Goal: Task Accomplishment & Management: Manage account settings

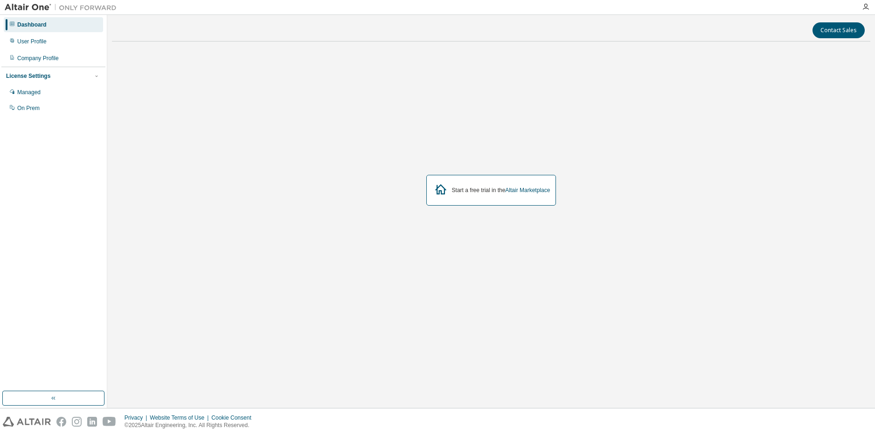
drag, startPoint x: 472, startPoint y: 190, endPoint x: 485, endPoint y: 192, distance: 12.7
click at [472, 190] on div "Start a free trial in the Altair Marketplace" at bounding box center [501, 190] width 98 height 7
click at [525, 189] on link "Altair Marketplace" at bounding box center [527, 190] width 45 height 7
click at [531, 189] on link "Altair Marketplace" at bounding box center [527, 190] width 45 height 7
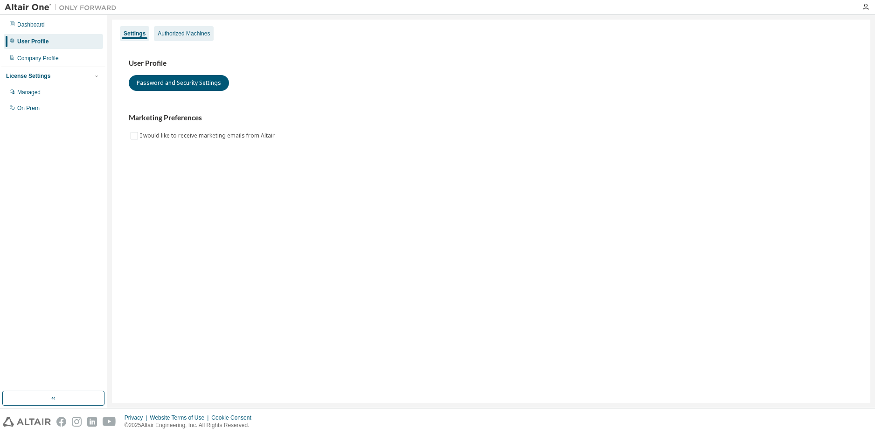
click at [181, 36] on div "Authorized Machines" at bounding box center [184, 33] width 52 height 7
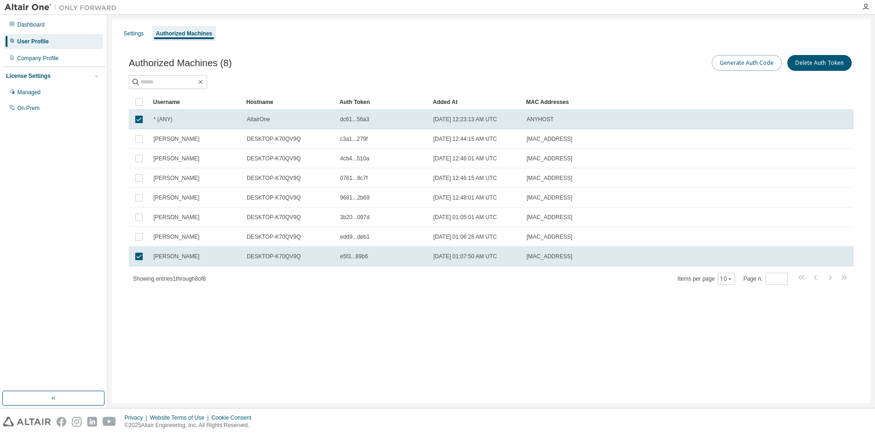
click at [754, 62] on button "Generate Auth Code" at bounding box center [747, 63] width 70 height 16
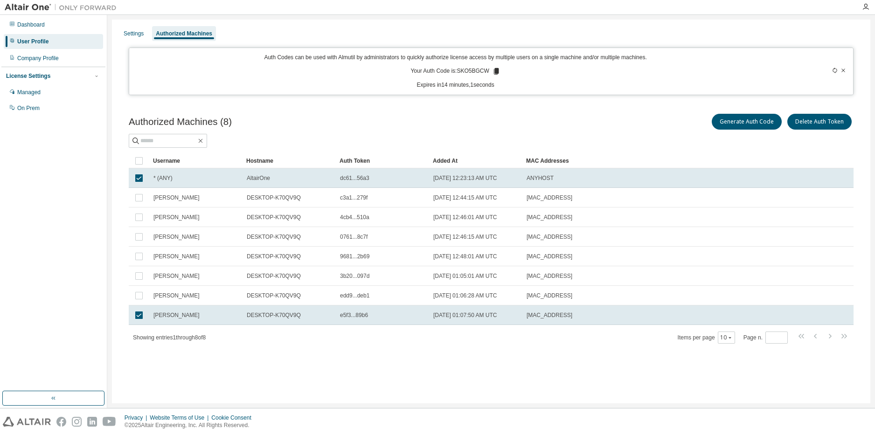
click at [489, 71] on p "Your Auth Code is: SKO5BGCW" at bounding box center [455, 71] width 90 height 8
click at [495, 70] on icon at bounding box center [495, 71] width 5 height 7
click at [545, 125] on div "Generate Auth Code Delete Auth Token" at bounding box center [672, 122] width 362 height 20
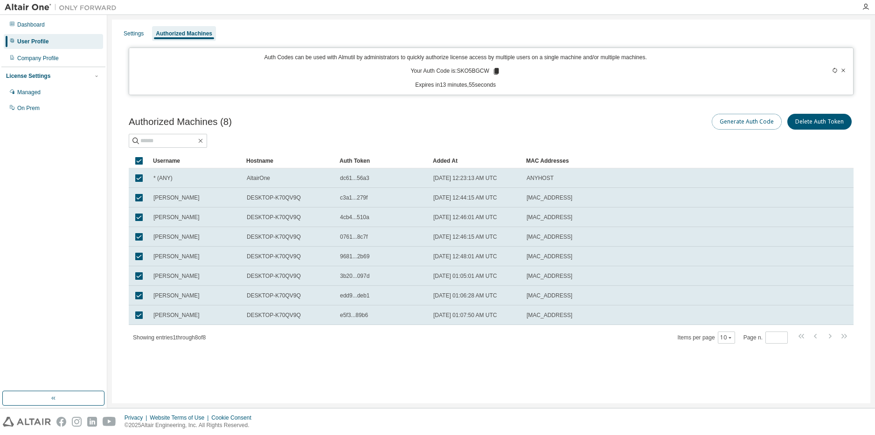
click at [741, 126] on button "Generate Auth Code" at bounding box center [747, 122] width 70 height 16
click at [493, 70] on icon at bounding box center [495, 71] width 5 height 7
click at [572, 125] on div "Generate Auth Code Delete Auth Token" at bounding box center [672, 122] width 362 height 20
click at [66, 55] on div "Company Profile" at bounding box center [53, 58] width 99 height 15
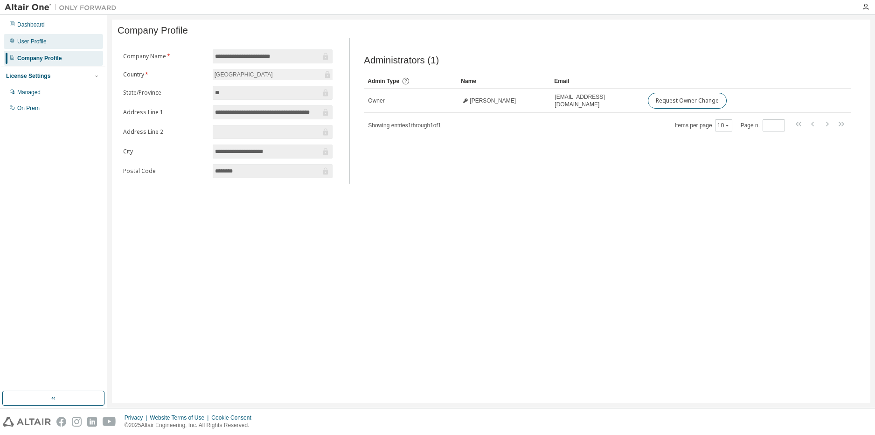
click at [37, 41] on div "User Profile" at bounding box center [31, 41] width 29 height 7
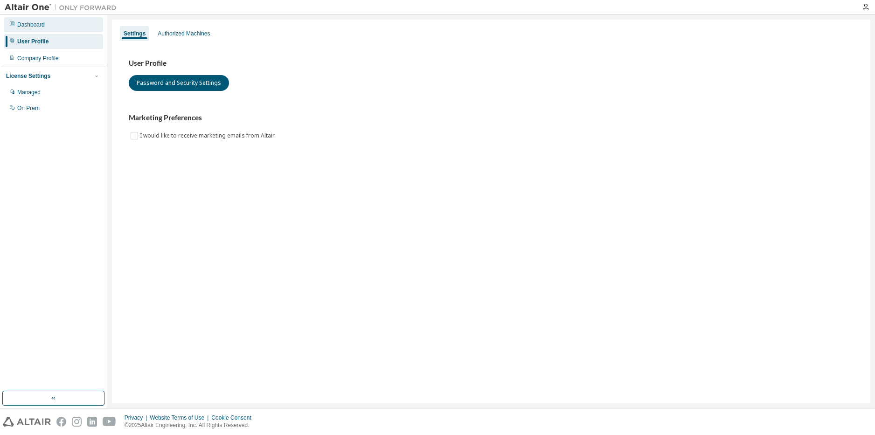
click at [43, 25] on div "Dashboard" at bounding box center [31, 24] width 28 height 7
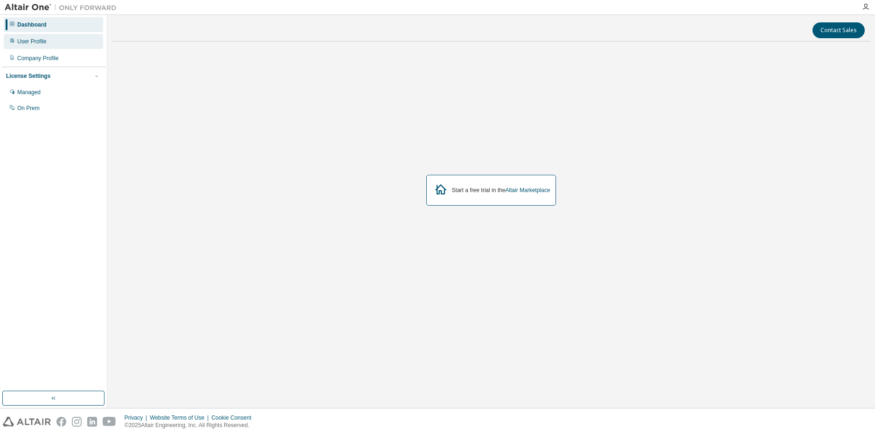
click at [68, 45] on div "User Profile" at bounding box center [53, 41] width 99 height 15
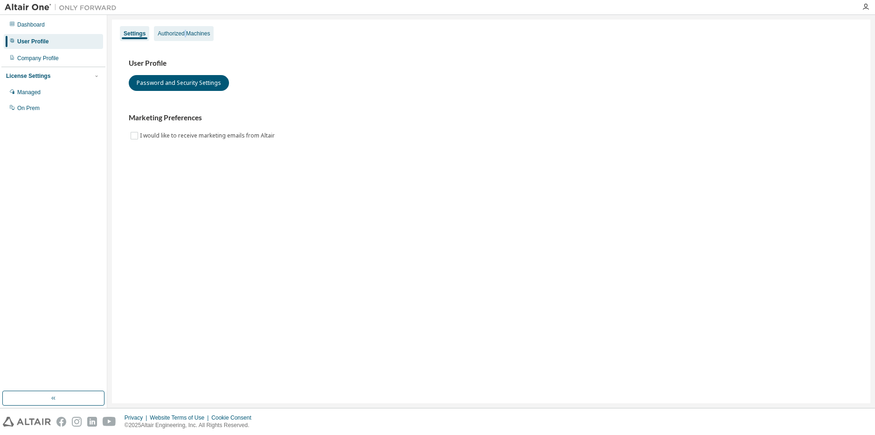
click at [185, 35] on div "Authorized Machines" at bounding box center [184, 33] width 52 height 7
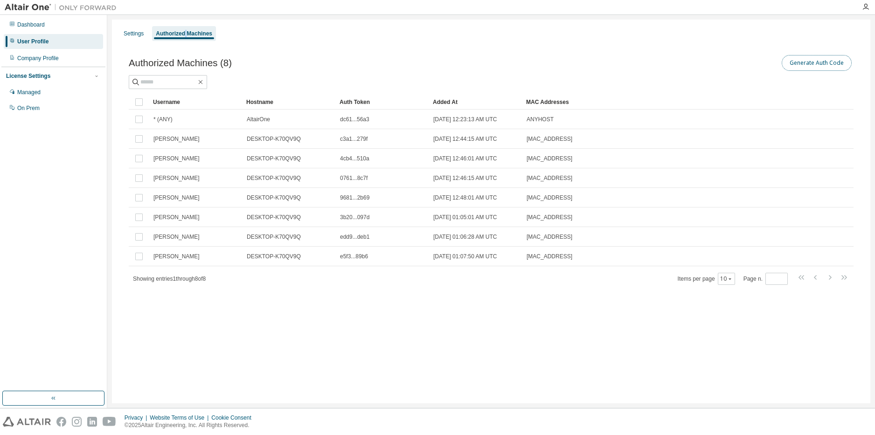
click at [832, 68] on button "Generate Auth Code" at bounding box center [817, 63] width 70 height 16
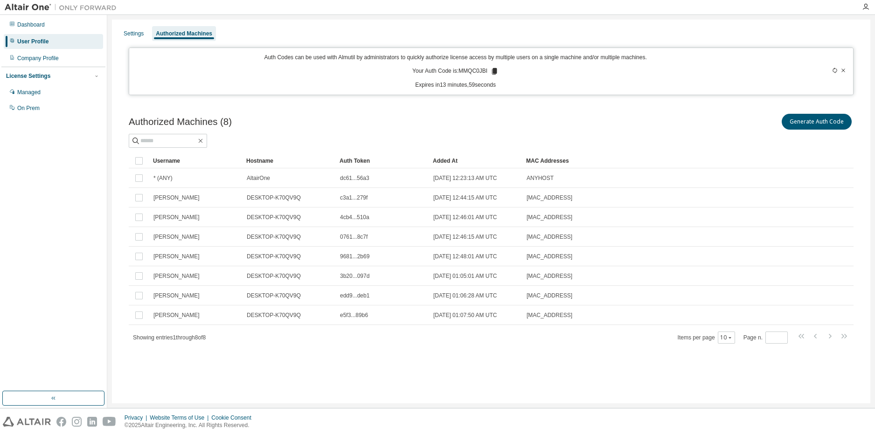
click at [493, 69] on icon at bounding box center [494, 71] width 5 height 7
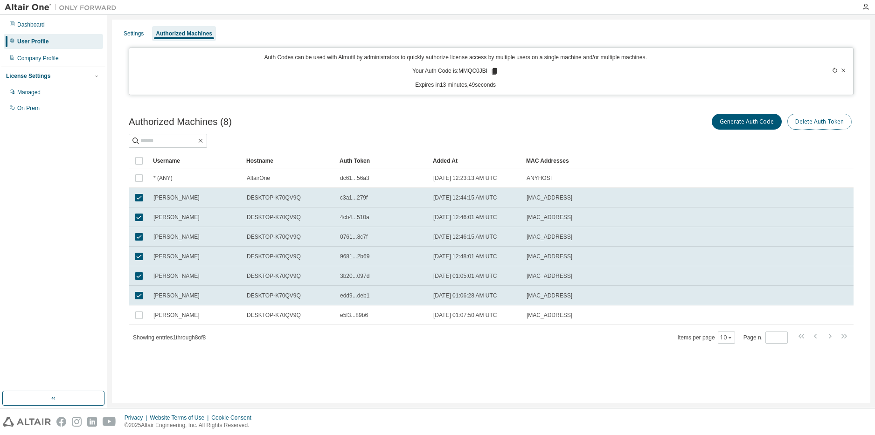
click at [826, 120] on button "Delete Auth Token" at bounding box center [819, 122] width 64 height 16
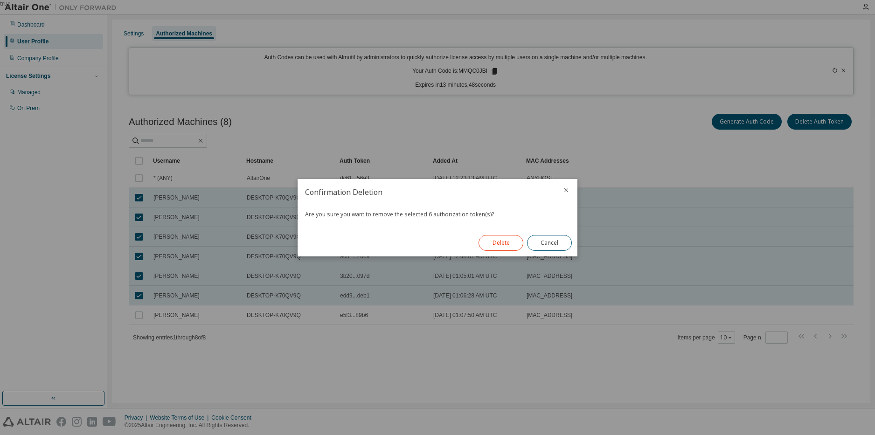
click at [515, 242] on button "Delete" at bounding box center [500, 243] width 45 height 16
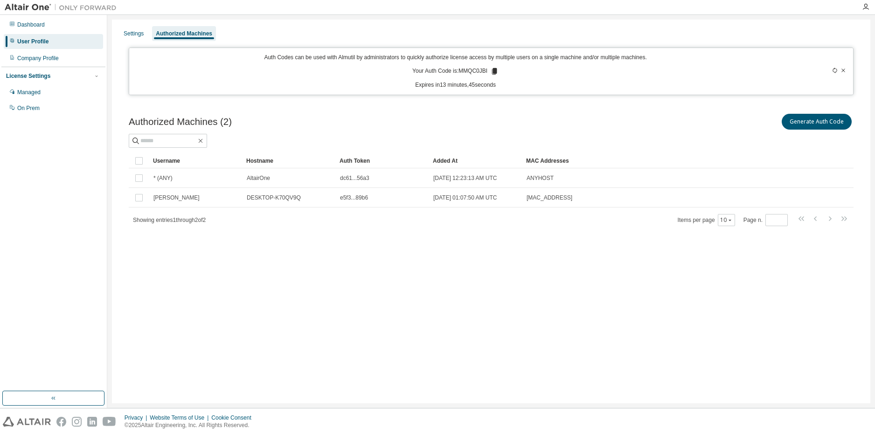
click at [589, 195] on div "00:E0:05:B8:21:11" at bounding box center [640, 197] width 229 height 7
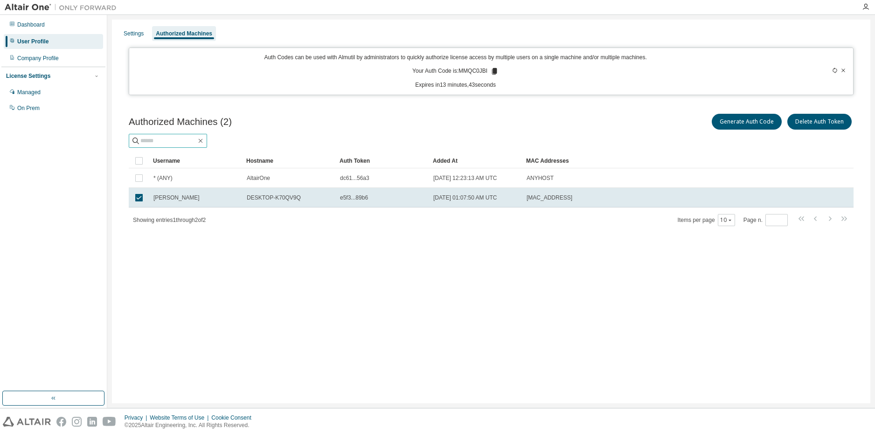
click at [182, 143] on input "text" at bounding box center [168, 140] width 56 height 9
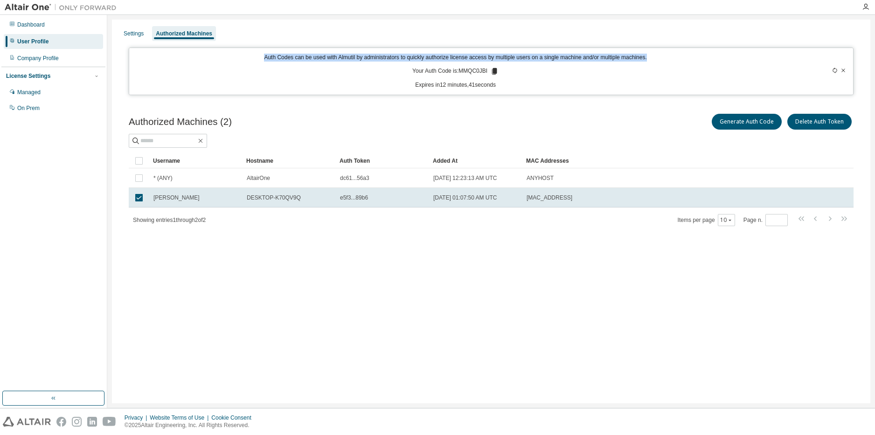
drag, startPoint x: 654, startPoint y: 60, endPoint x: 253, endPoint y: 57, distance: 400.6
click at [256, 58] on p "Auth Codes can be used with Almutil by administrators to quickly authorize lice…" at bounding box center [455, 58] width 641 height 8
copy p "Auth Codes can be used with Almutil by administrators to quickly authorize lice…"
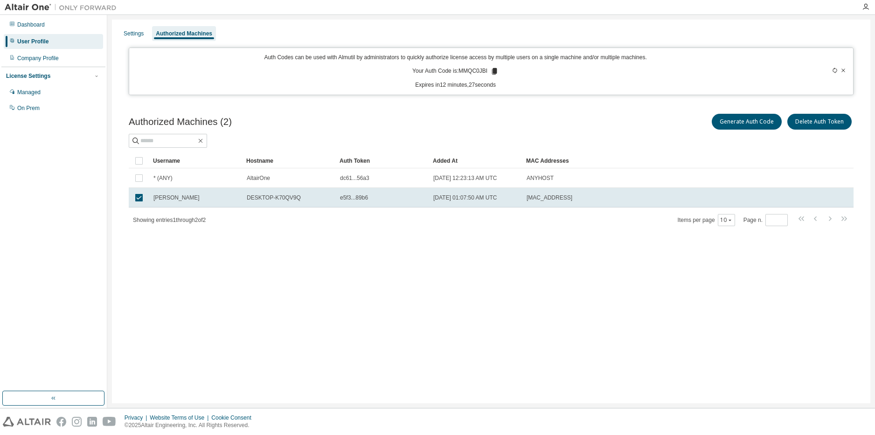
click at [537, 130] on div "Generate Auth Code Delete Auth Token" at bounding box center [672, 122] width 362 height 20
click at [835, 73] on icon at bounding box center [834, 71] width 4 height 6
click at [136, 30] on div "Settings" at bounding box center [134, 33] width 20 height 7
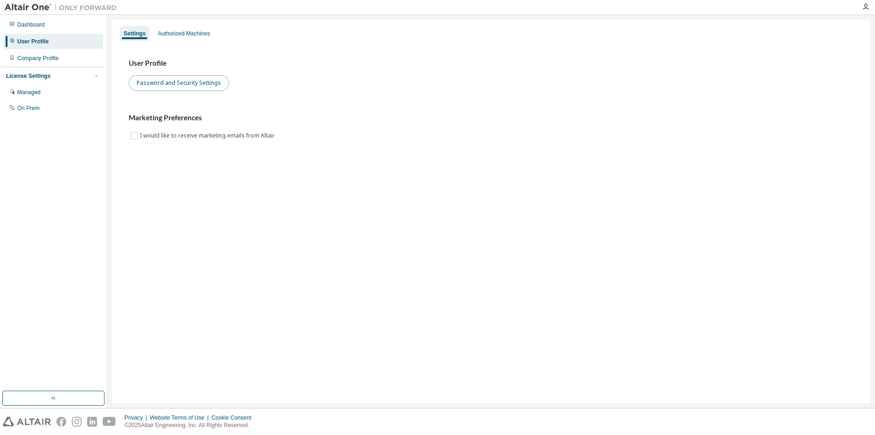
click at [173, 86] on button "Password and Security Settings" at bounding box center [179, 83] width 100 height 16
click at [180, 36] on div "Authorized Machines" at bounding box center [184, 33] width 52 height 7
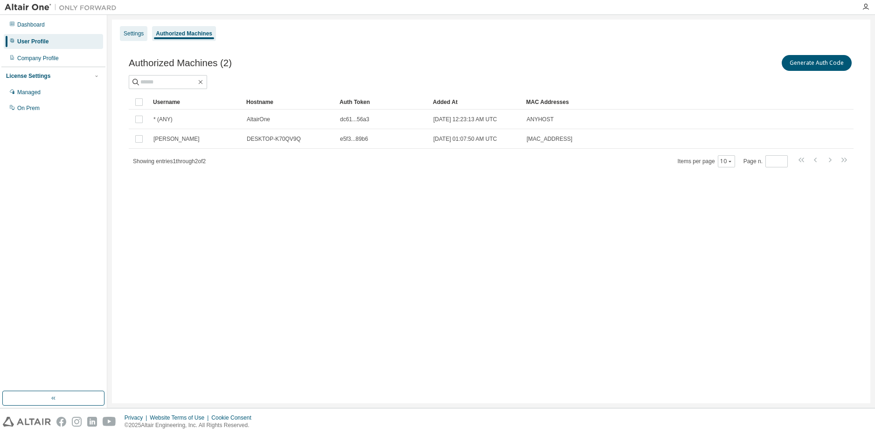
click at [133, 31] on div "Settings" at bounding box center [134, 33] width 20 height 7
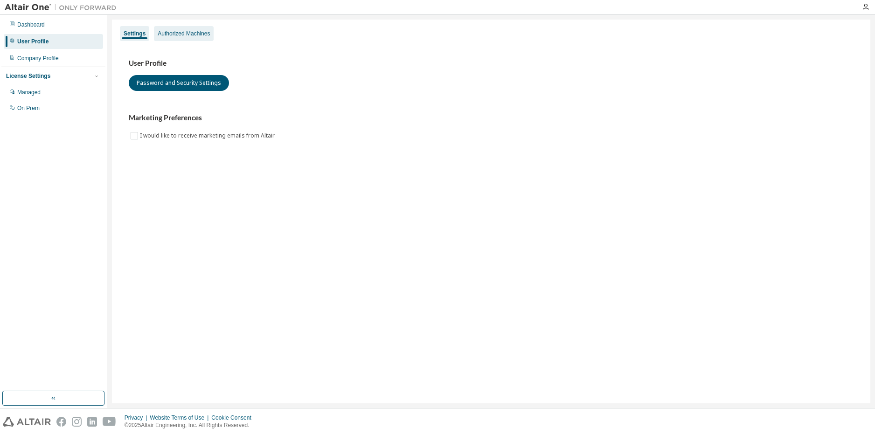
click at [174, 33] on div "Authorized Machines" at bounding box center [184, 33] width 52 height 7
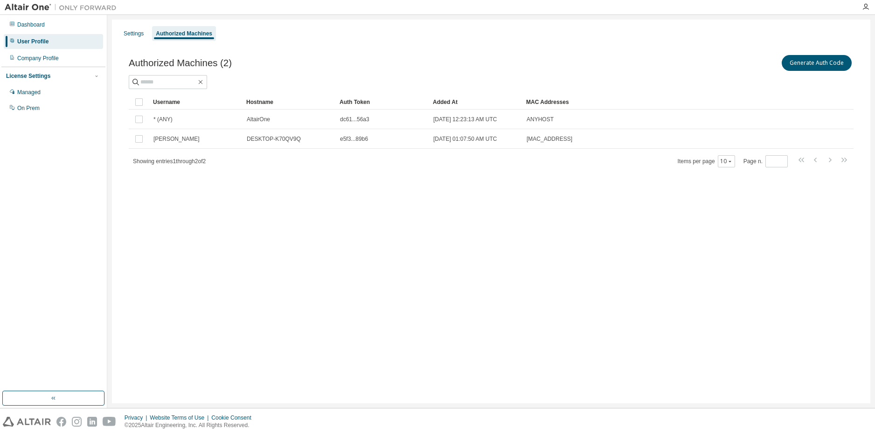
click at [200, 62] on span "Authorized Machines (2)" at bounding box center [180, 63] width 103 height 11
click at [215, 63] on span "Authorized Machines (2)" at bounding box center [180, 63] width 103 height 11
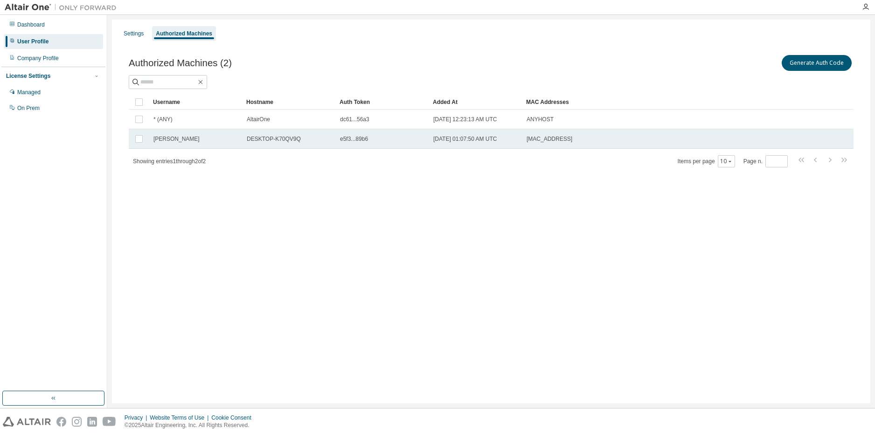
click at [222, 141] on div "Lucas" at bounding box center [195, 138] width 85 height 7
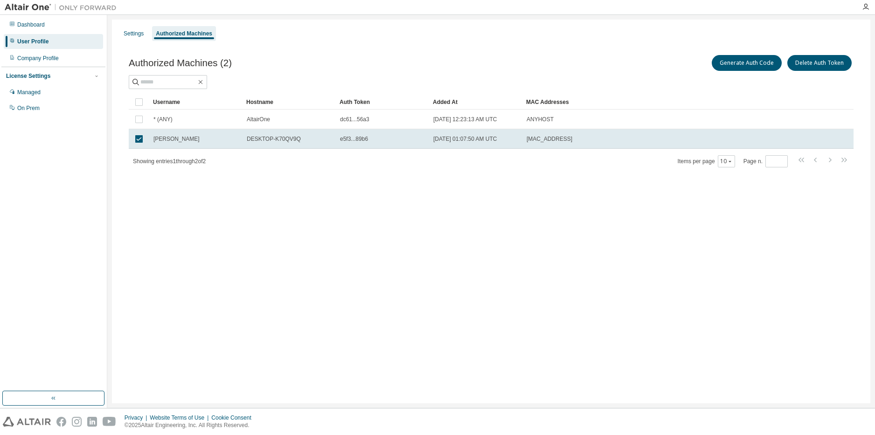
click at [451, 214] on div "Settings Authorized Machines Authorized Machines (2) Generate Auth Code Delete …" at bounding box center [491, 212] width 758 height 384
click at [48, 58] on div "Company Profile" at bounding box center [38, 58] width 42 height 7
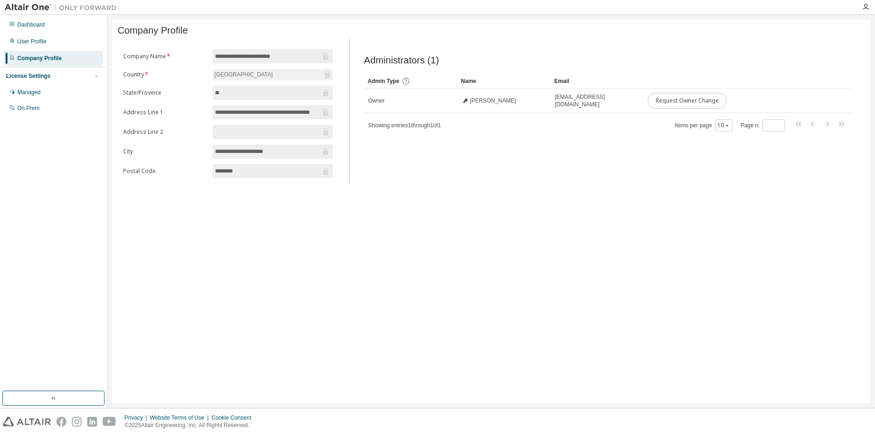
drag, startPoint x: 724, startPoint y: 107, endPoint x: 610, endPoint y: 192, distance: 142.3
click at [610, 192] on div "**********" at bounding box center [491, 212] width 758 height 384
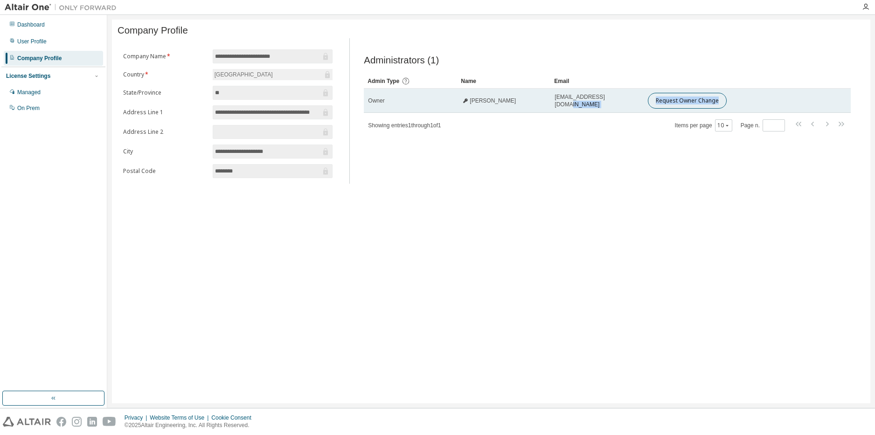
drag, startPoint x: 619, startPoint y: 105, endPoint x: 755, endPoint y: 102, distance: 136.2
click at [755, 102] on tr "Owner Fabio Delatore fdelatore@fei.edu.br Request Owner Change" at bounding box center [607, 101] width 487 height 24
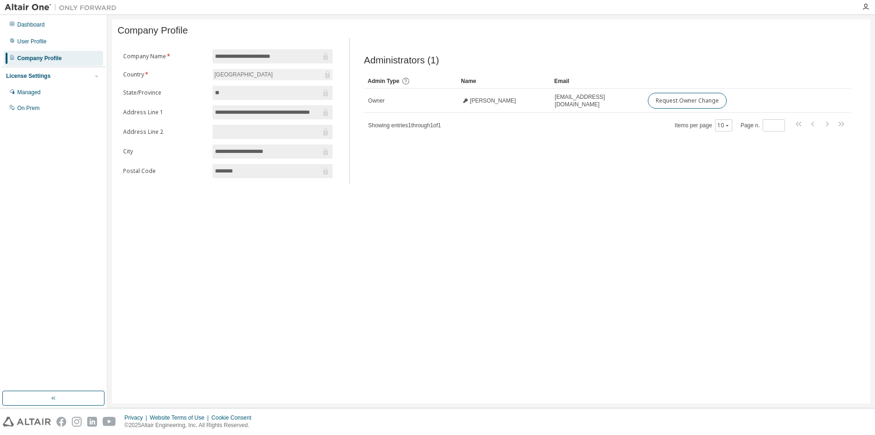
click at [264, 115] on input "**********" at bounding box center [268, 112] width 106 height 9
click at [69, 76] on div "License Settings" at bounding box center [53, 76] width 95 height 8
click at [63, 96] on div "Managed" at bounding box center [53, 92] width 99 height 15
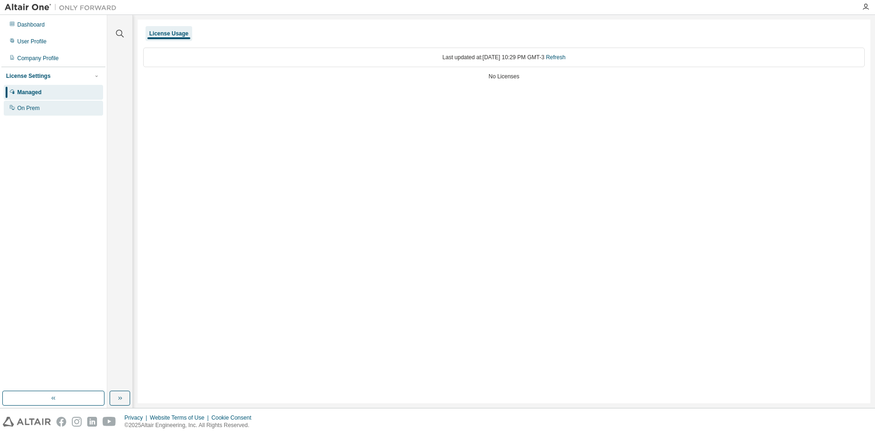
click at [58, 107] on div "On Prem" at bounding box center [53, 108] width 99 height 15
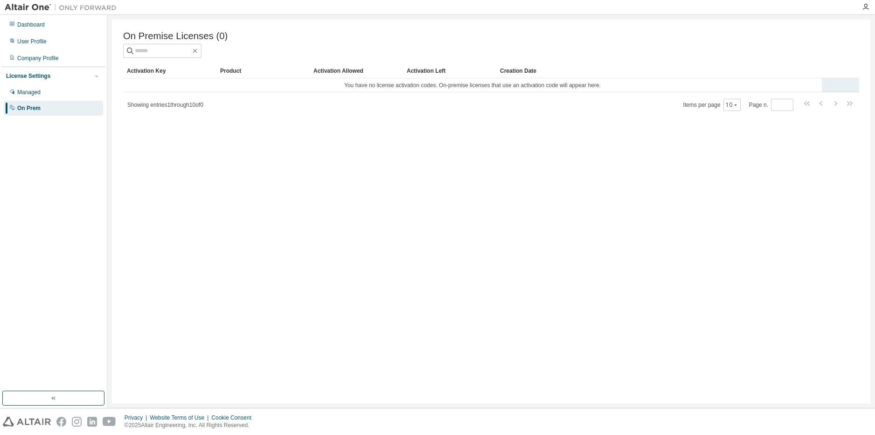
click at [433, 86] on td "You have no license activation codes. On-premise licenses that use an activatio…" at bounding box center [472, 85] width 699 height 14
click at [40, 93] on div "Managed" at bounding box center [28, 92] width 23 height 7
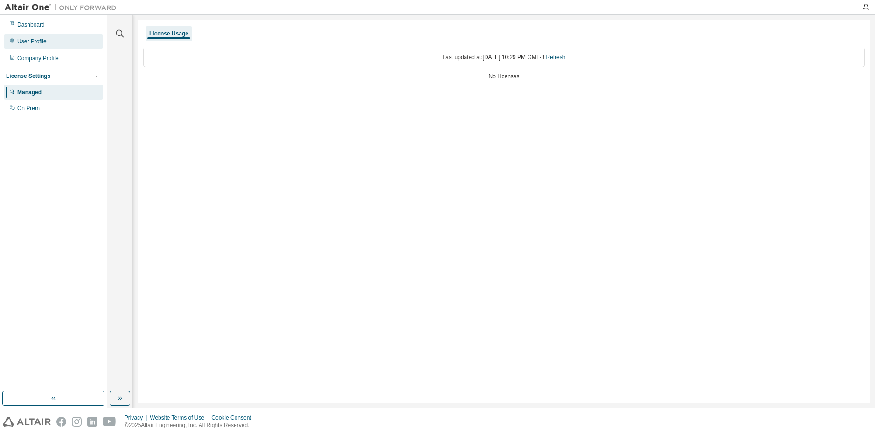
click at [57, 42] on div "User Profile" at bounding box center [53, 41] width 99 height 15
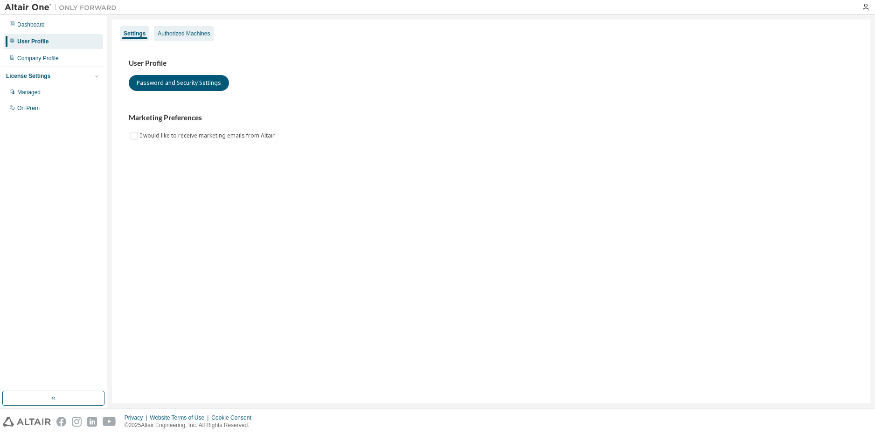
click at [197, 30] on div "Authorized Machines" at bounding box center [184, 33] width 52 height 7
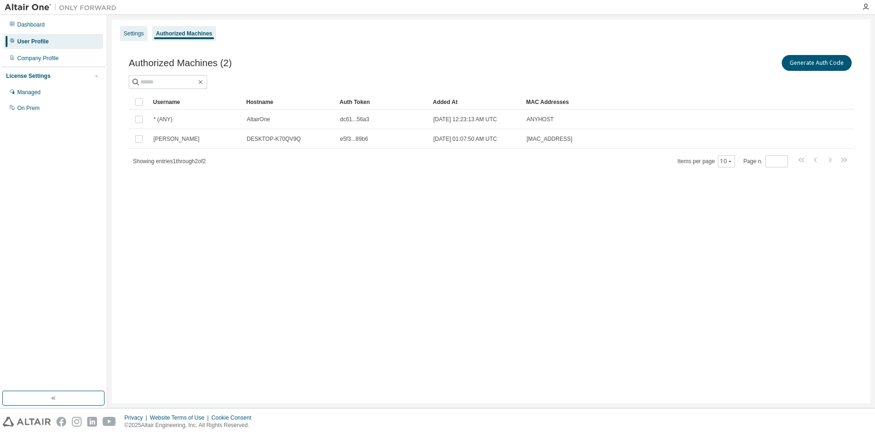
click at [141, 35] on div "Settings" at bounding box center [134, 33] width 20 height 7
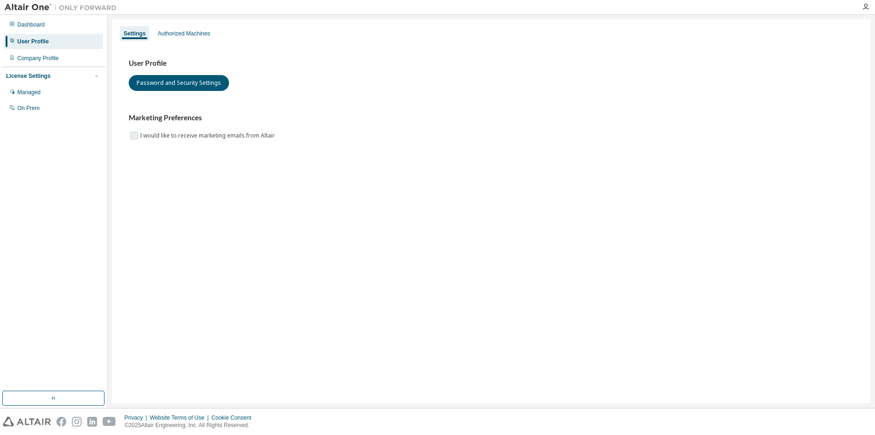
click at [188, 135] on label "I would like to receive marketing emails from Altair" at bounding box center [208, 135] width 137 height 11
click at [187, 135] on label "I would like to receive marketing emails from Altair" at bounding box center [208, 135] width 137 height 11
click at [175, 39] on div "Authorized Machines" at bounding box center [184, 33] width 60 height 15
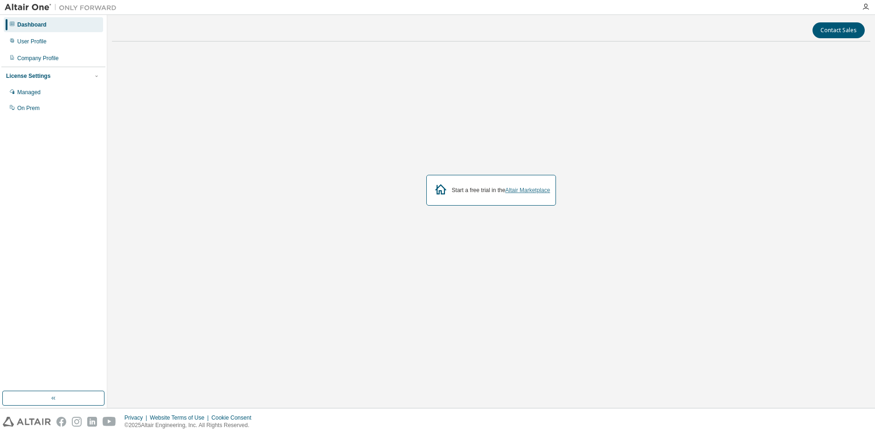
click at [531, 189] on link "Altair Marketplace" at bounding box center [527, 190] width 45 height 7
